Goal: Task Accomplishment & Management: Use online tool/utility

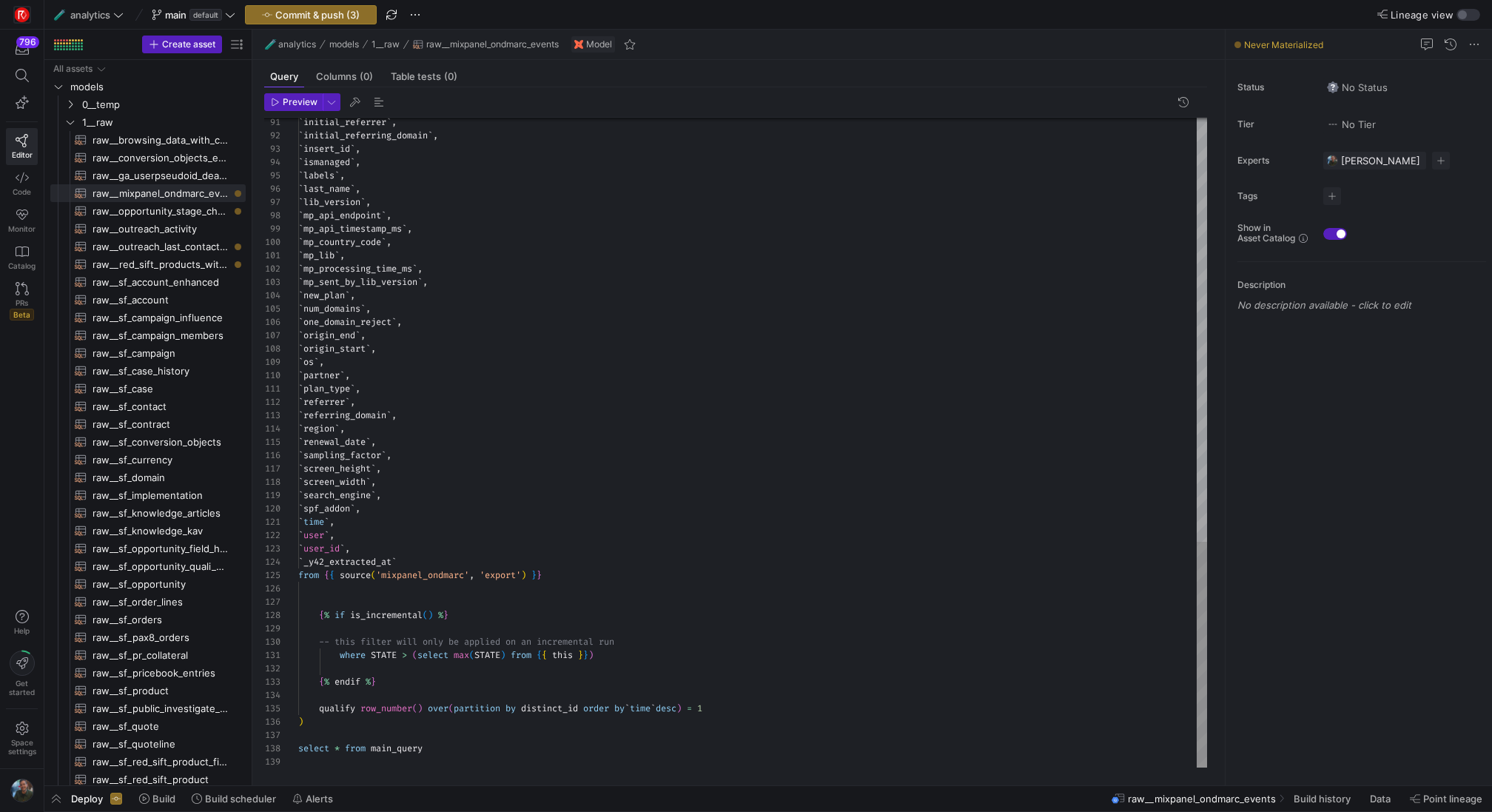
scroll to position [134, 0]
type textarea "`mp_lib`, `mp_processing_time_ms`, `mp_sent_by_lib_version`, `new_plan`, `num_d…"
click at [317, 11] on span "Commit & push (3)" at bounding box center [317, 14] width 84 height 12
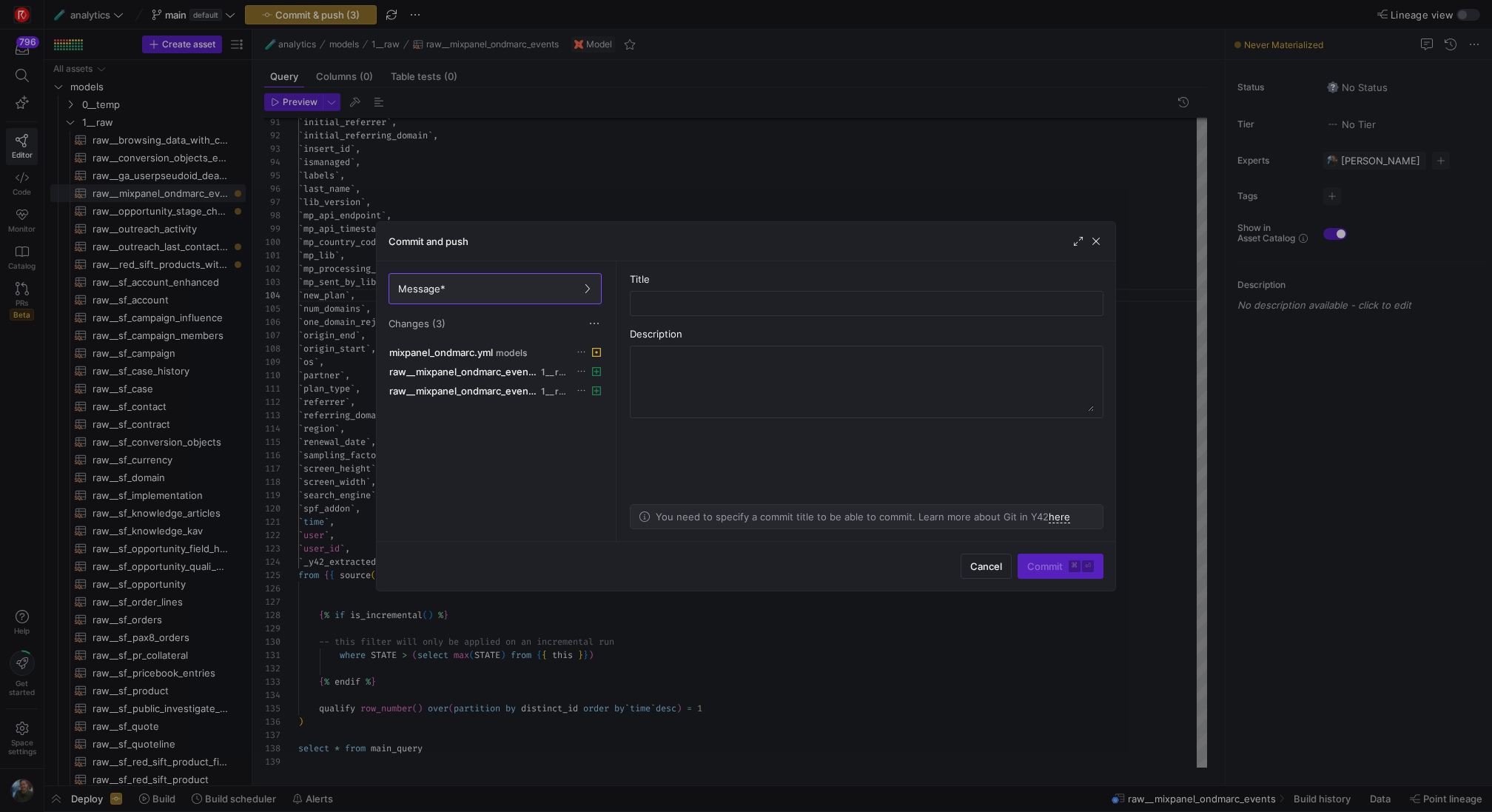
click at [1087, 234] on div at bounding box center [1087, 241] width 33 height 15
click at [1094, 234] on span "button" at bounding box center [1096, 241] width 15 height 15
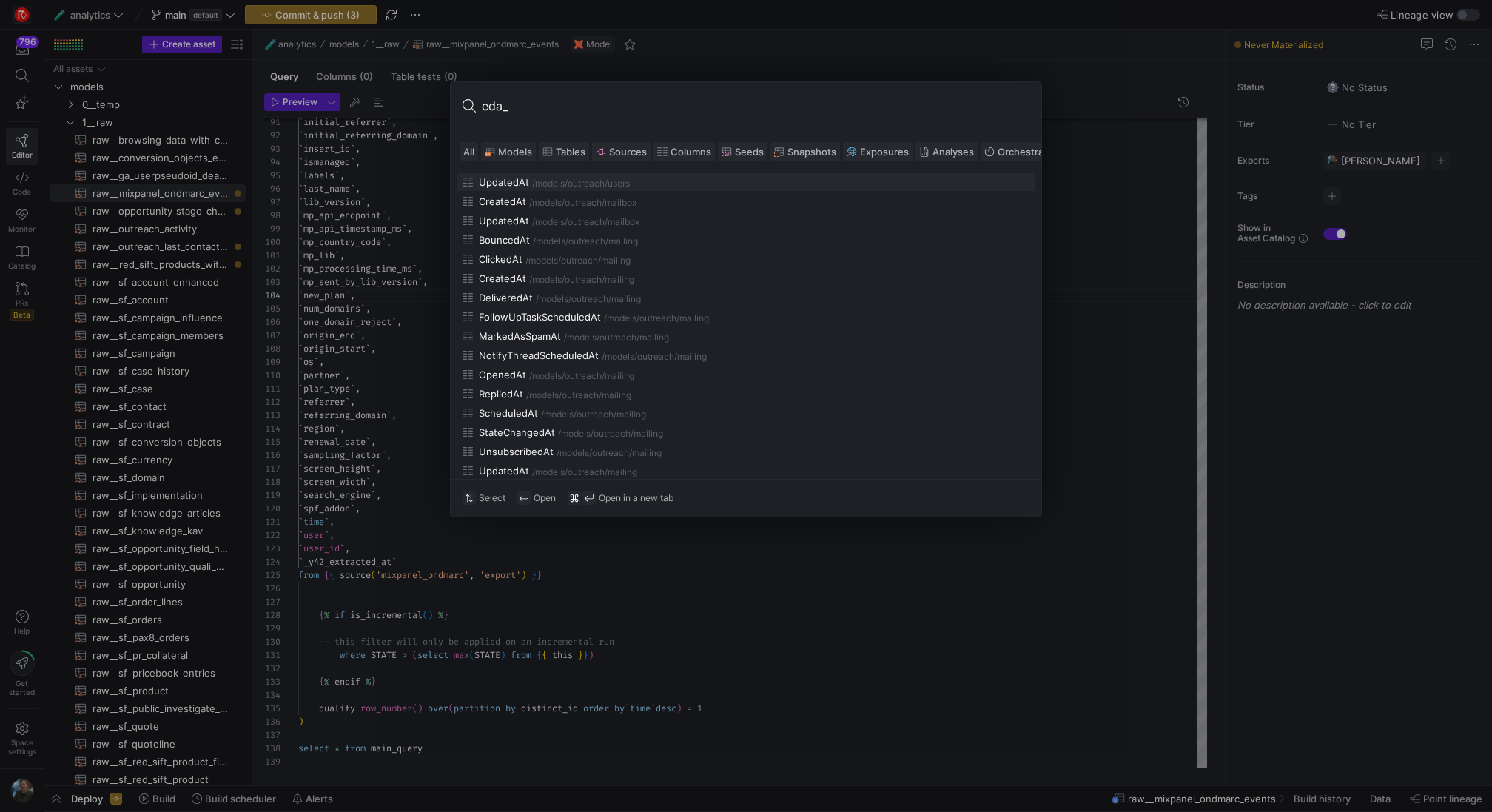
type input "eda__"
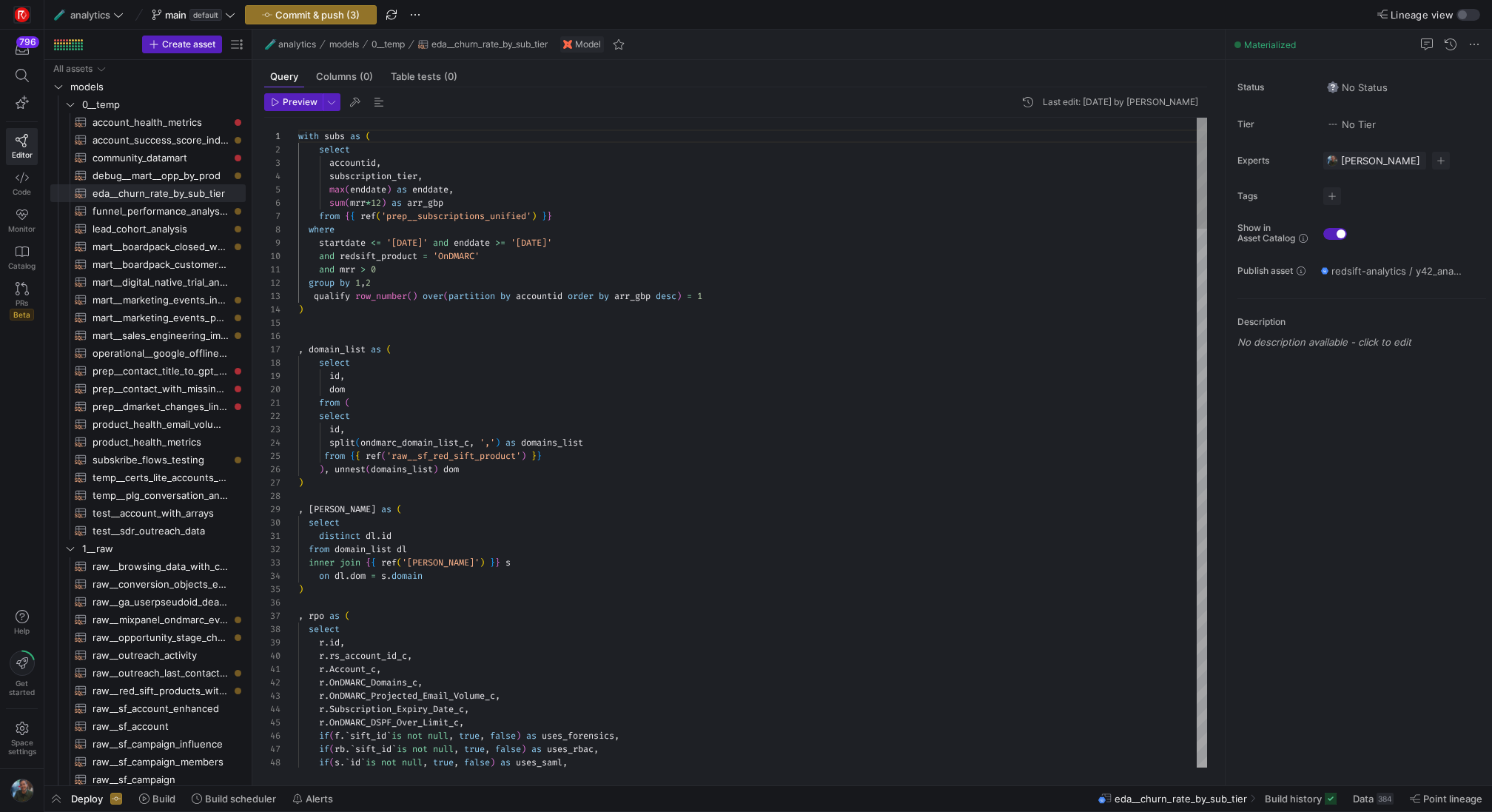
scroll to position [134, 0]
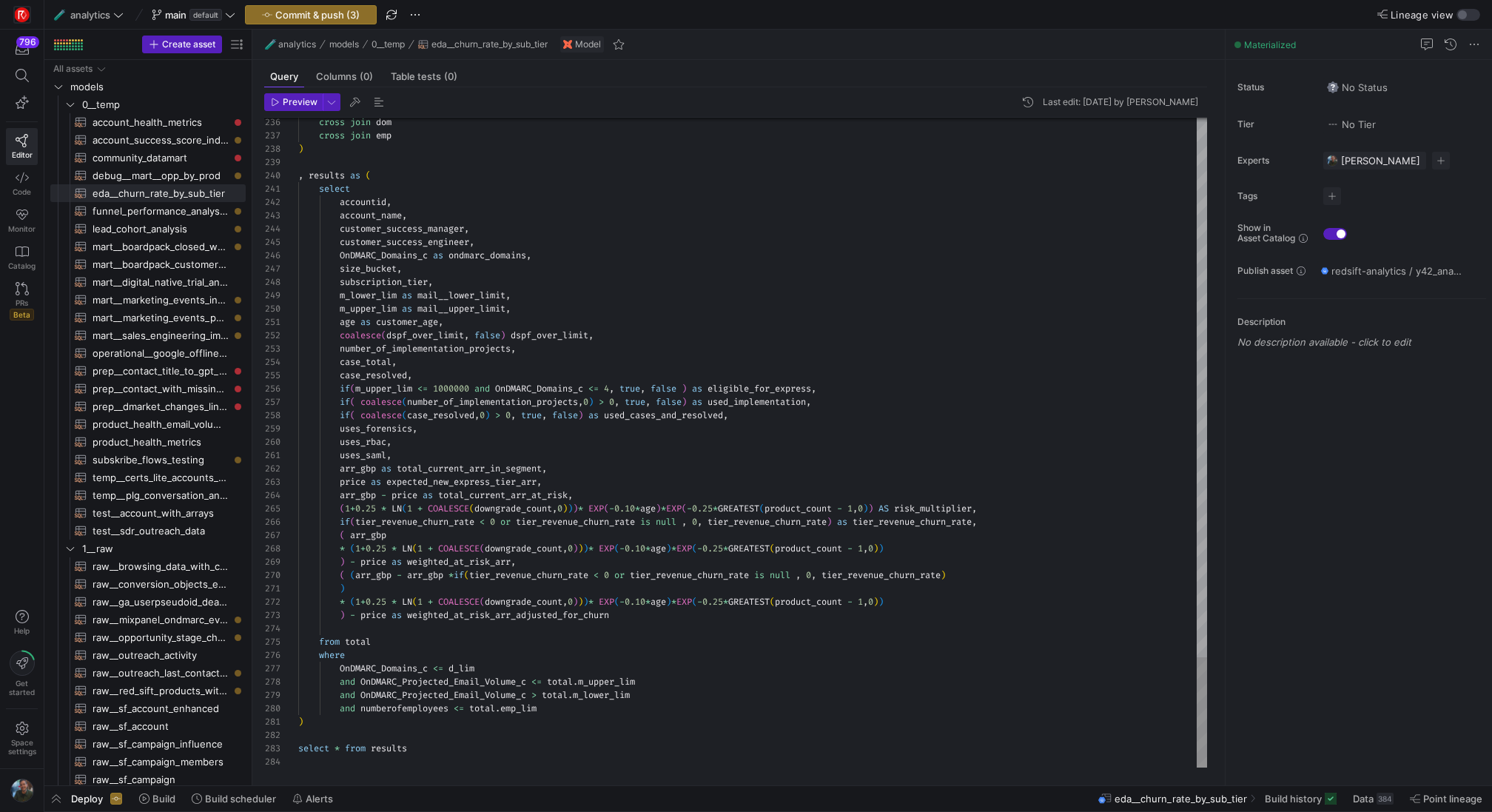
scroll to position [54, 182]
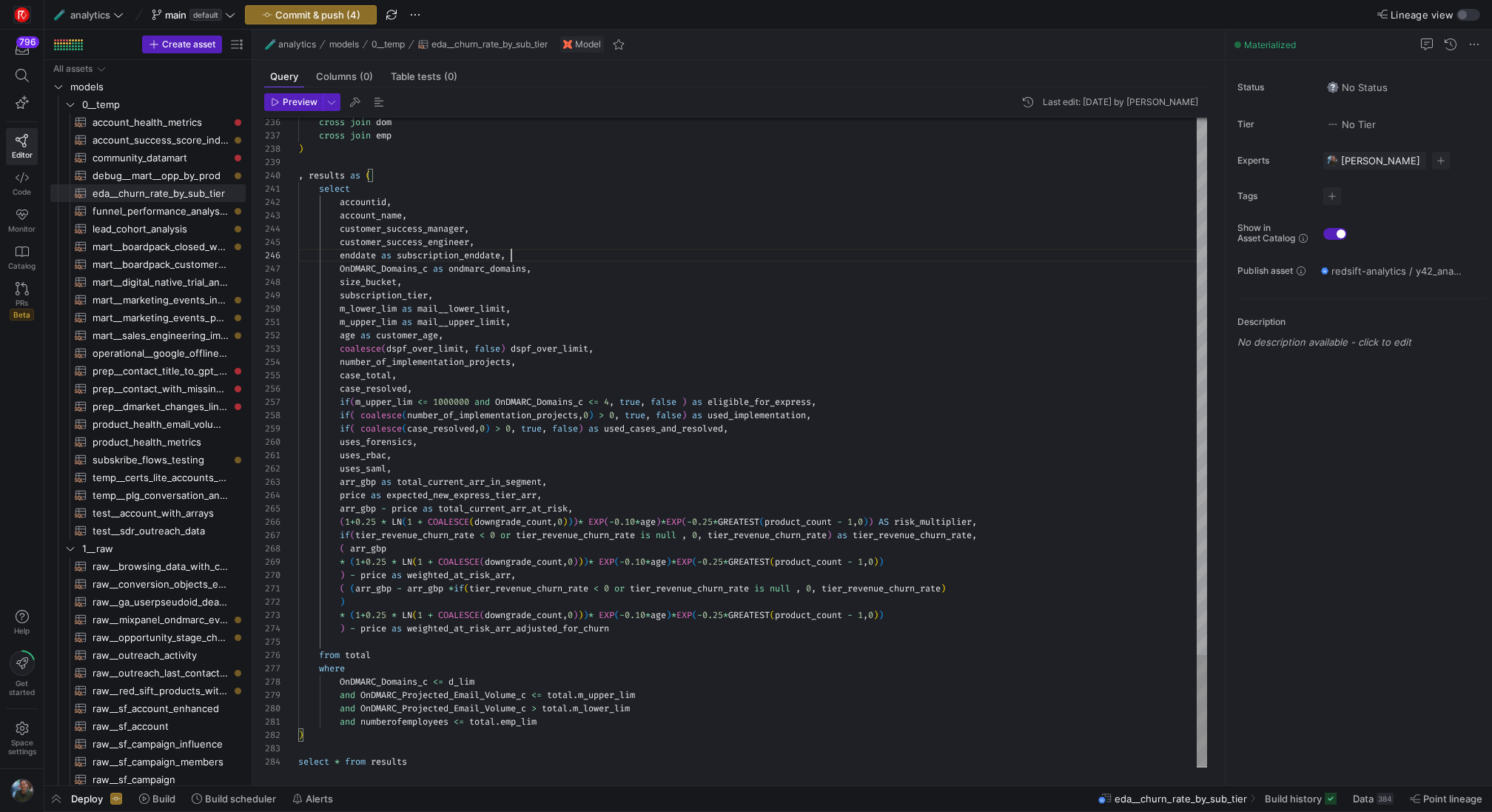
scroll to position [66, 213]
type textarea "select accountid, account_name, customer_success_manager, customer_success_engi…"
click at [290, 95] on span "button" at bounding box center [293, 102] width 57 height 16
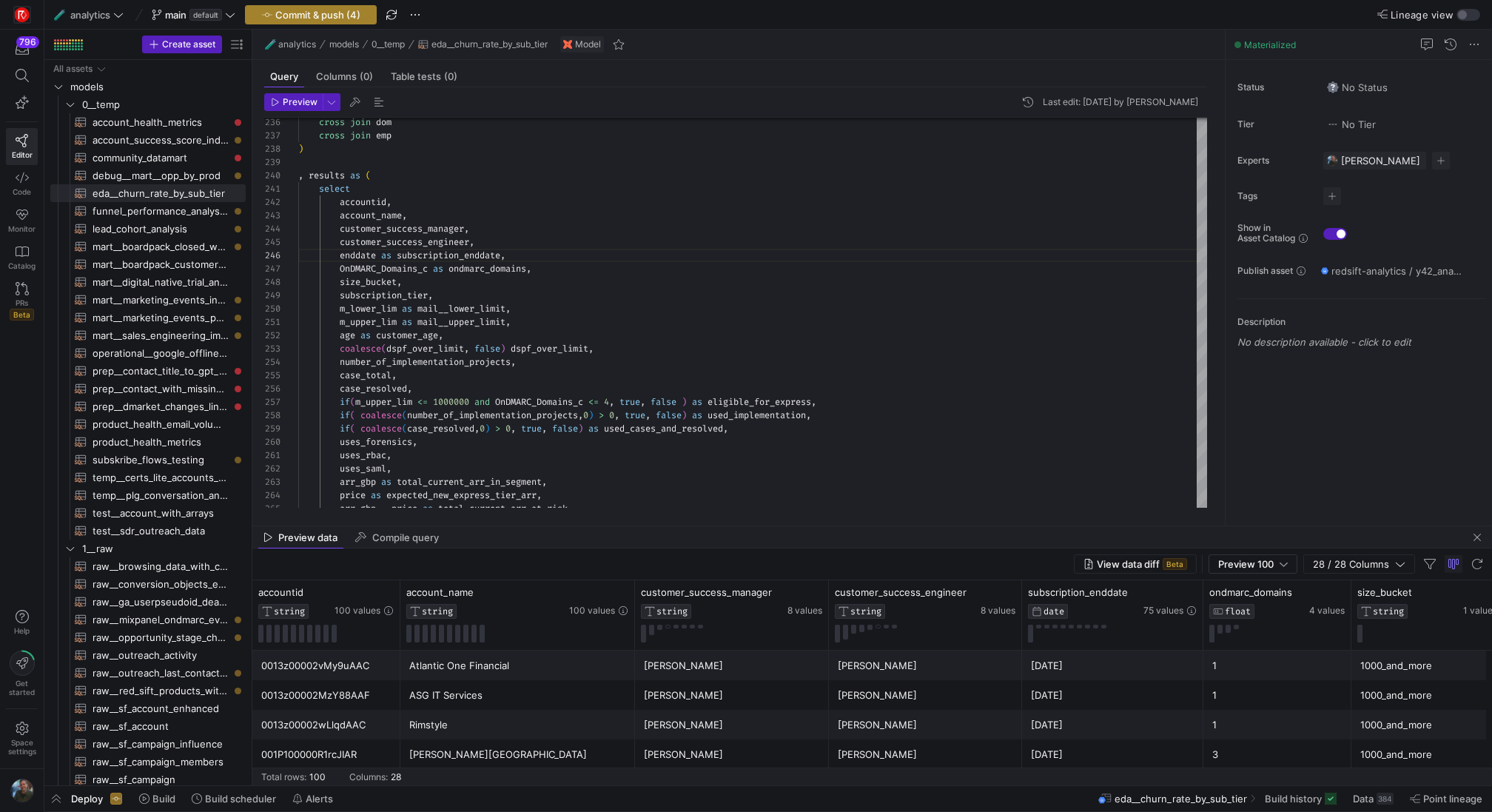
click at [313, 16] on span "Commit & push (4)" at bounding box center [318, 14] width 85 height 12
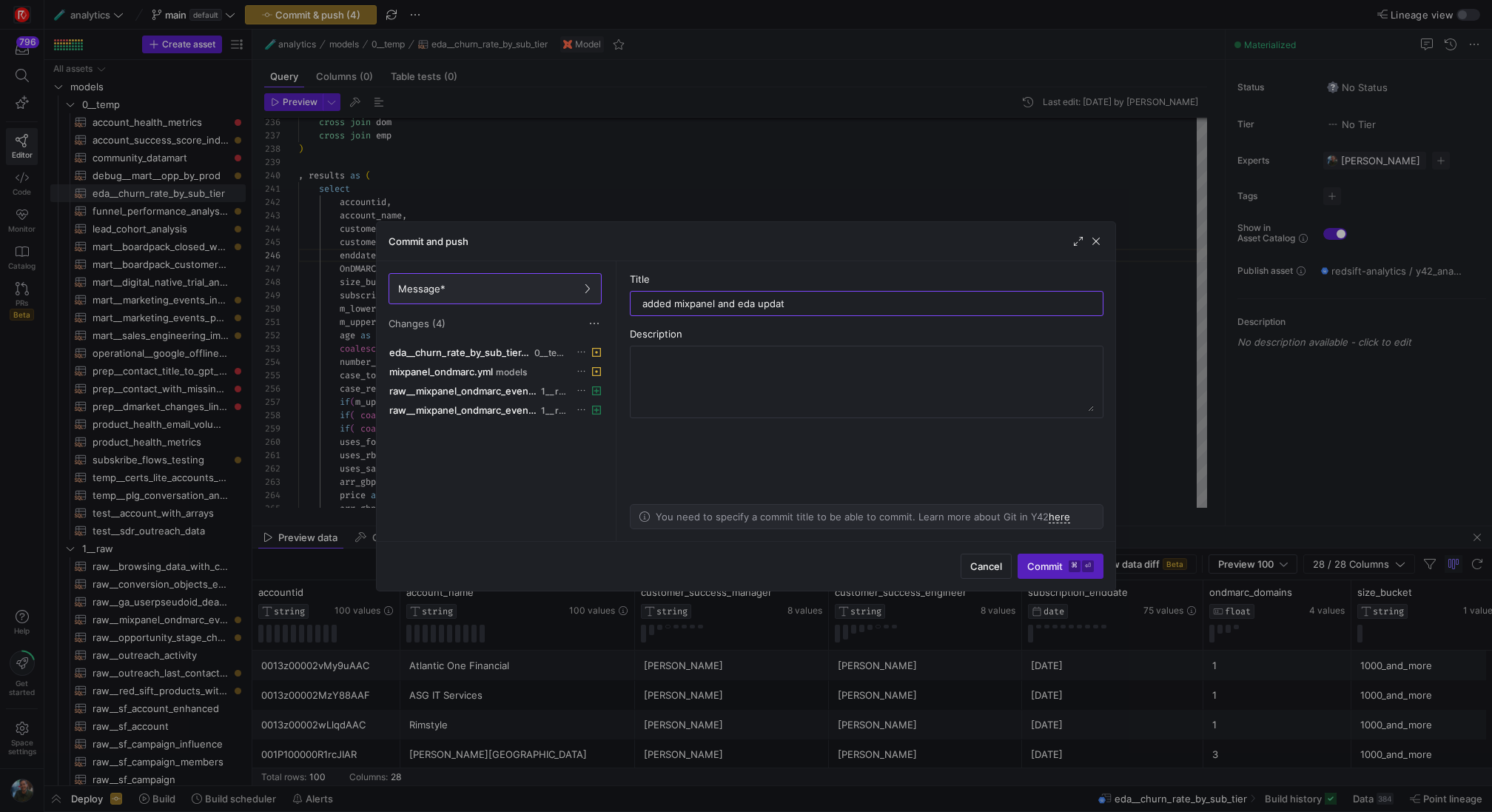
type input "added mixpanel and eda update"
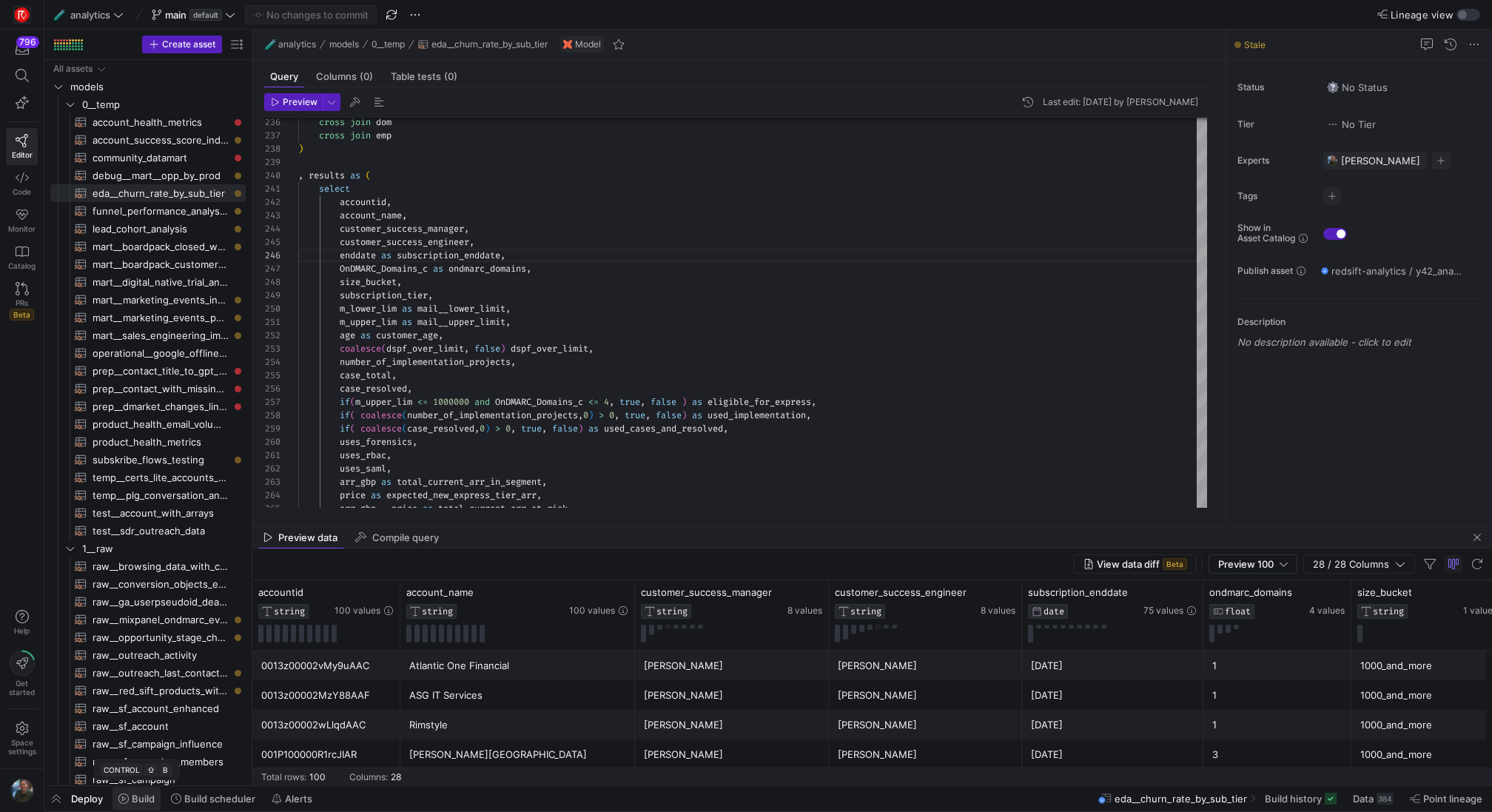
click at [138, 799] on span "Build" at bounding box center [143, 798] width 23 height 12
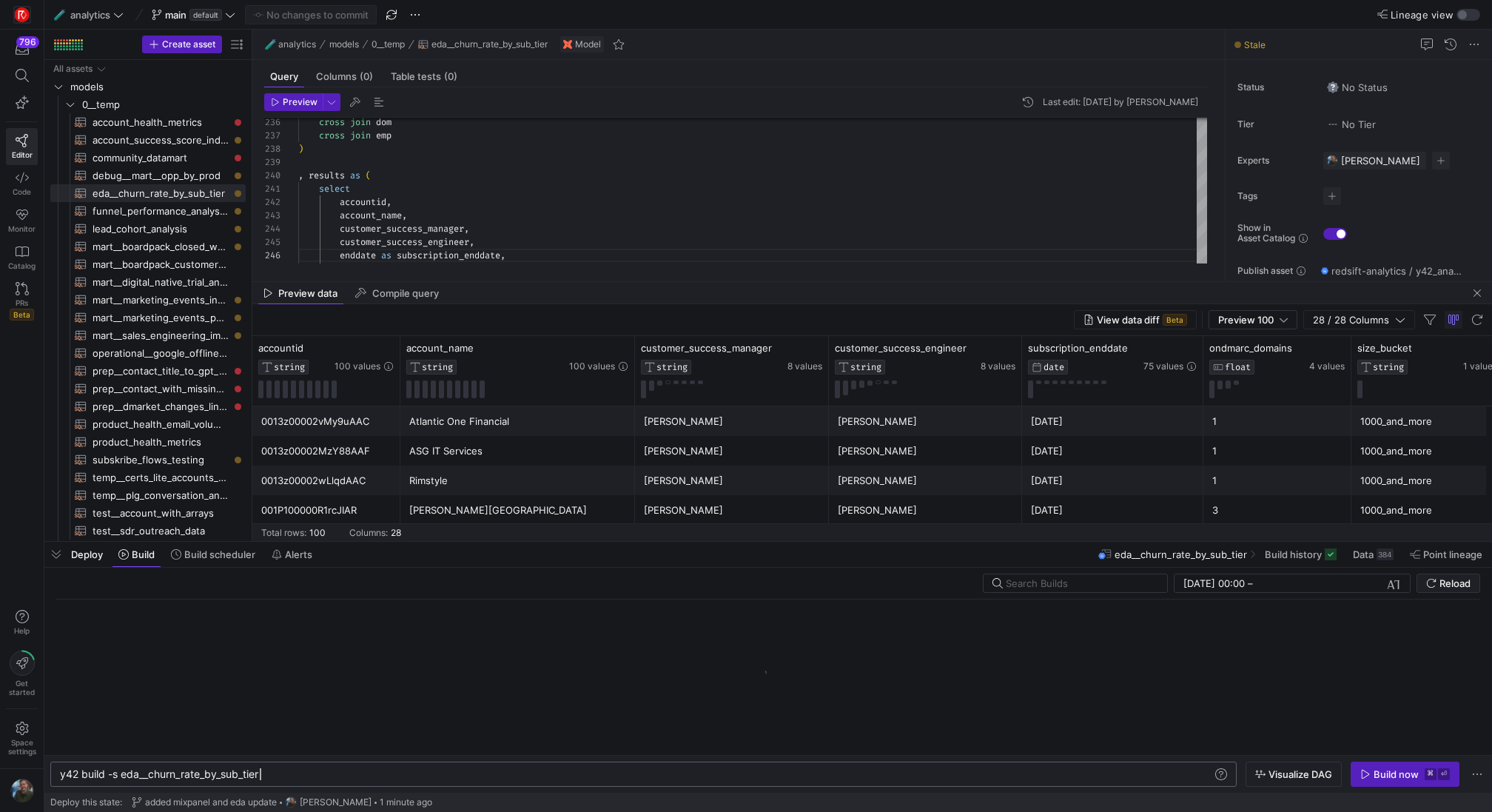
click at [268, 778] on div "y42 build -s eda__churn_rate_by_sub_tier" at bounding box center [637, 774] width 1154 height 12
